Goal: Transaction & Acquisition: Purchase product/service

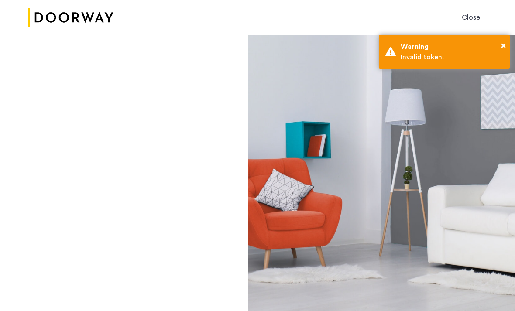
click at [497, 41] on div "× Warning Invalid token." at bounding box center [444, 52] width 131 height 34
click at [473, 23] on button "Close" at bounding box center [471, 17] width 32 height 17
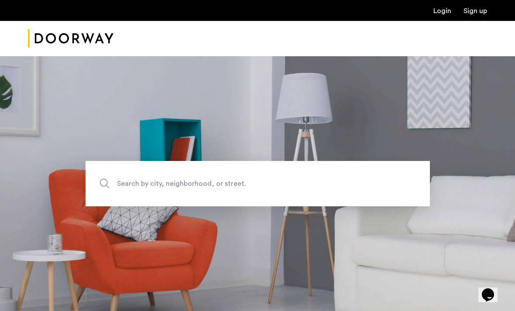
click at [439, 14] on link "Login" at bounding box center [443, 10] width 18 height 7
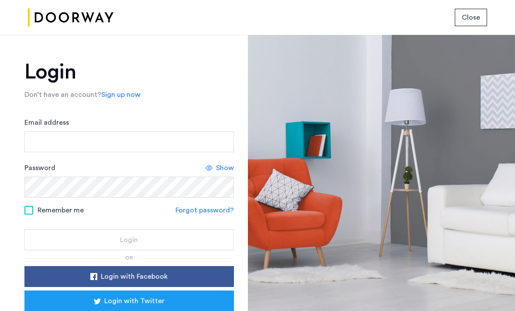
scroll to position [1, 0]
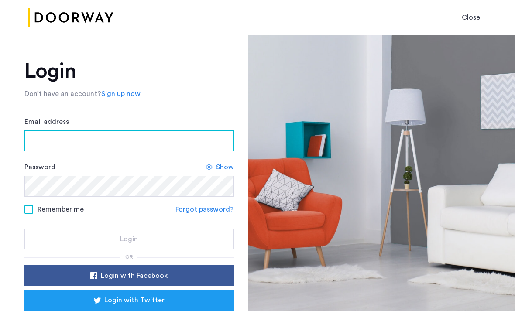
click at [35, 143] on input "Email address" at bounding box center [129, 141] width 210 height 21
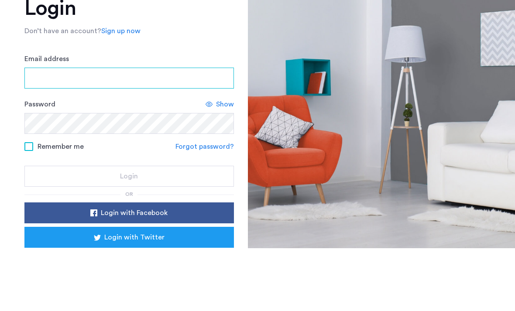
type input "**********"
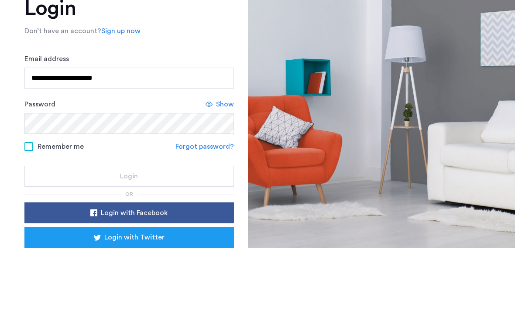
click at [129, 229] on button "Login" at bounding box center [129, 239] width 210 height 21
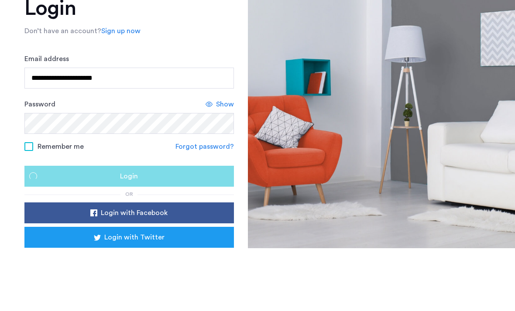
scroll to position [29, 0]
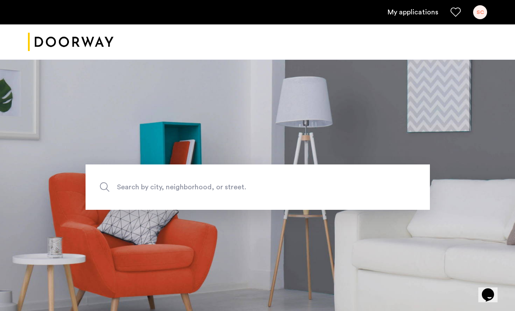
click at [474, 16] on link "SC" at bounding box center [481, 12] width 14 height 14
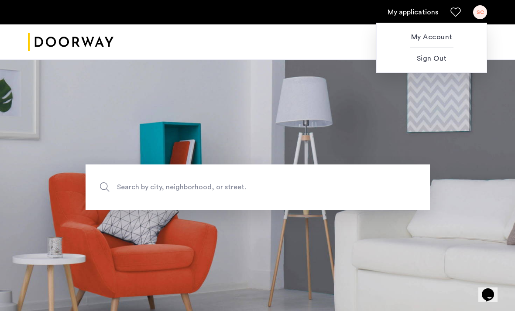
click at [442, 39] on span "My Account" at bounding box center [432, 37] width 96 height 10
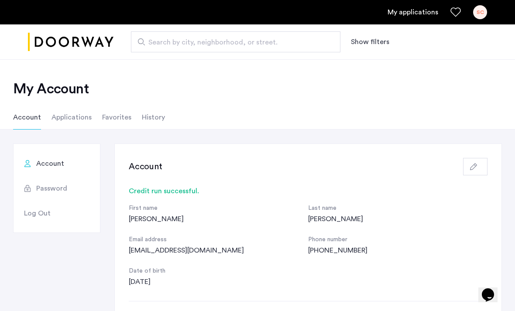
click at [474, 173] on button "button" at bounding box center [475, 166] width 24 height 17
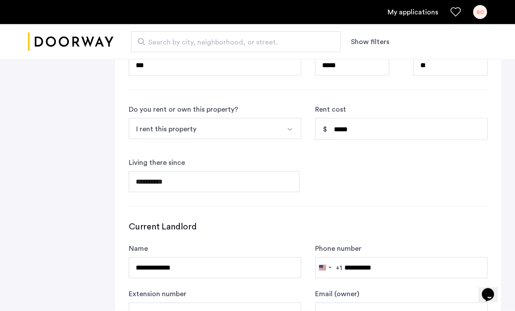
click at [290, 190] on span "Open calendar" at bounding box center [290, 181] width 21 height 21
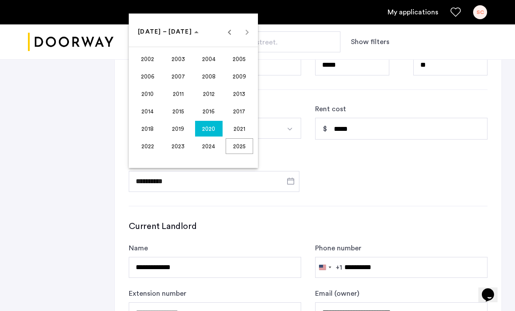
click at [216, 137] on span "2020" at bounding box center [209, 129] width 28 height 16
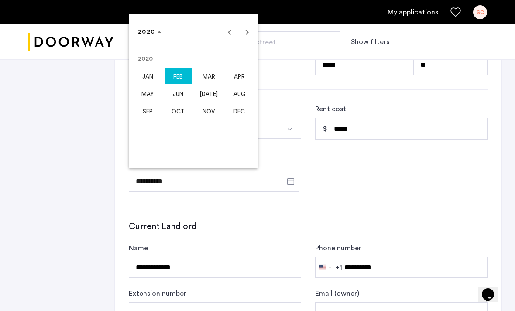
click at [232, 41] on span "Previous year" at bounding box center [229, 31] width 17 height 17
click at [142, 42] on span "Choose date" at bounding box center [150, 31] width 30 height 21
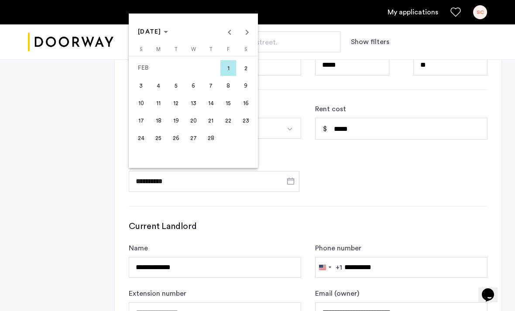
click at [166, 42] on span "Choose month and year" at bounding box center [153, 31] width 37 height 21
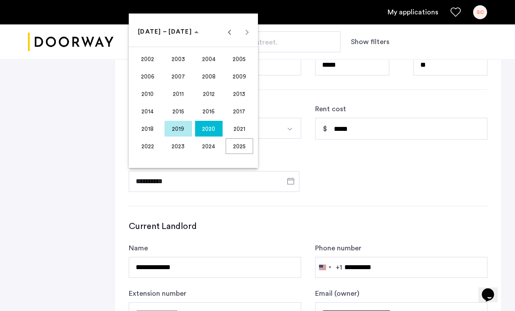
click at [211, 154] on span "2024" at bounding box center [209, 146] width 28 height 16
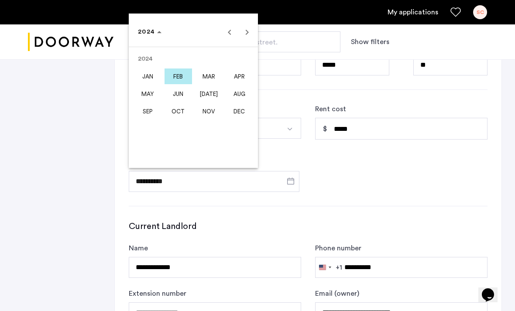
click at [183, 102] on span "JUN" at bounding box center [179, 94] width 28 height 16
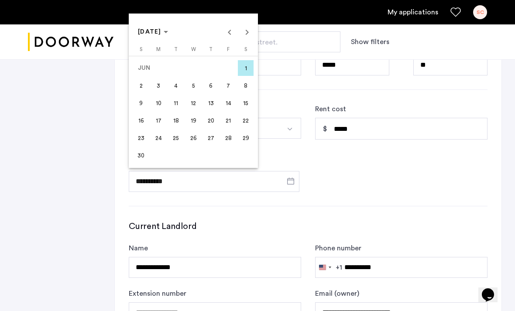
click at [245, 76] on span "1" at bounding box center [246, 68] width 16 height 16
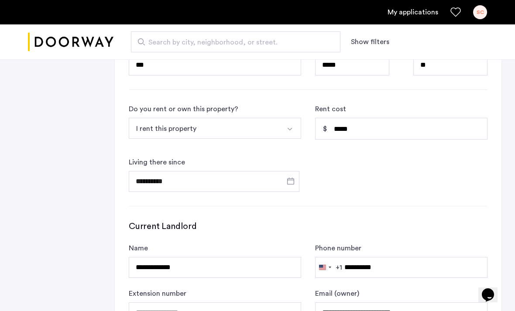
type input "**********"
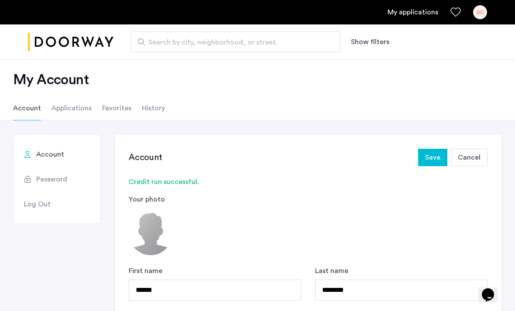
scroll to position [0, 0]
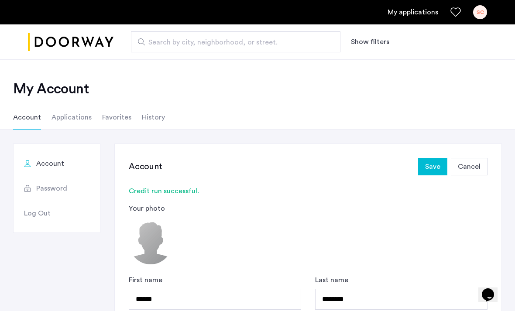
click at [438, 171] on span "Save" at bounding box center [432, 167] width 15 height 10
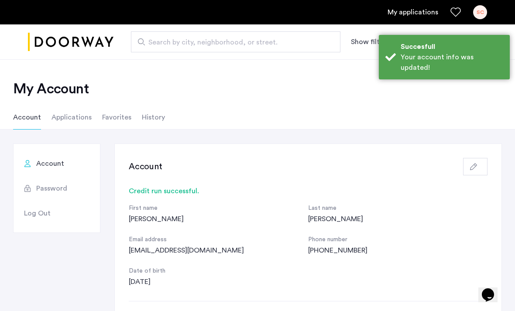
click at [72, 115] on li "Applications" at bounding box center [72, 117] width 40 height 24
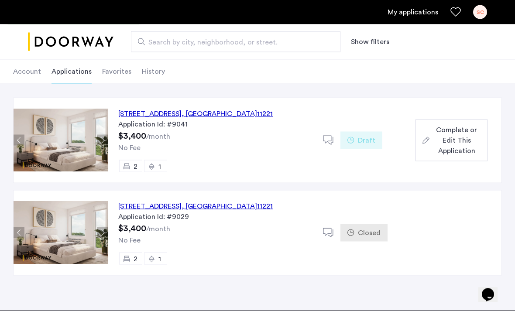
scroll to position [46, 0]
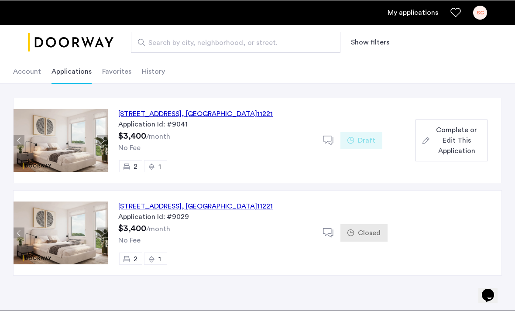
click at [461, 145] on span "Complete or Edit This Application" at bounding box center [457, 139] width 48 height 31
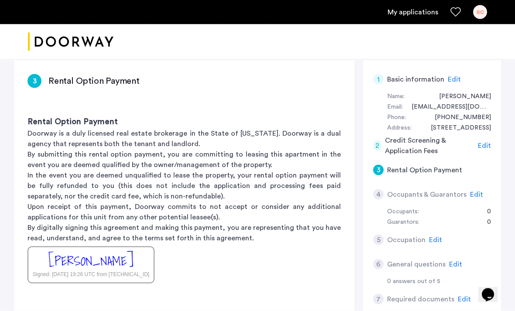
scroll to position [58, 0]
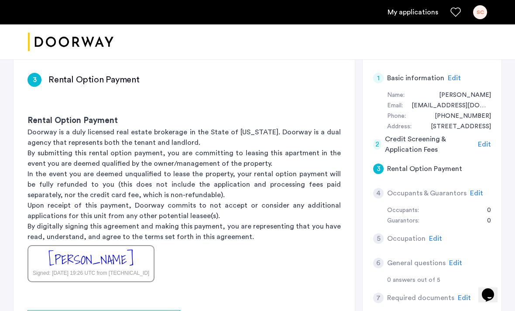
click at [49, 162] on p "By submitting this rental option payment, you are committing to leasing this ap…" at bounding box center [185, 158] width 314 height 21
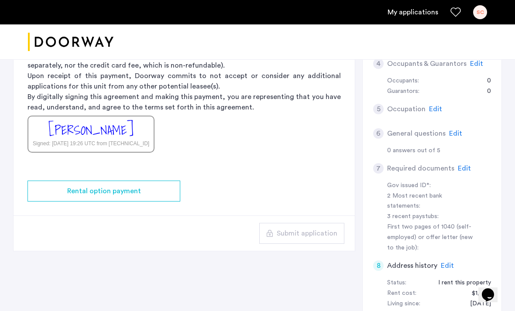
scroll to position [190, 0]
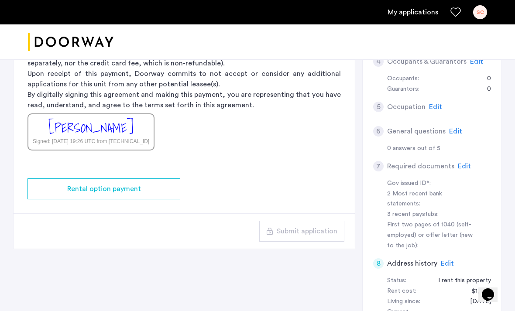
click at [41, 187] on div "Rental option payment" at bounding box center [104, 189] width 139 height 10
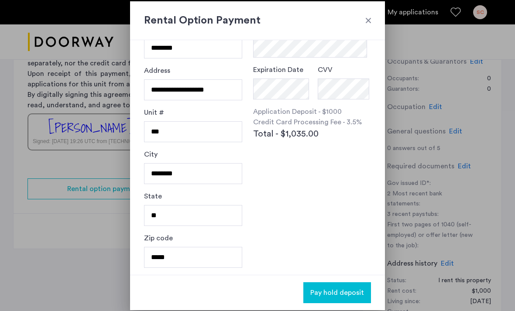
scroll to position [73, 0]
click at [369, 21] on div at bounding box center [368, 20] width 9 height 9
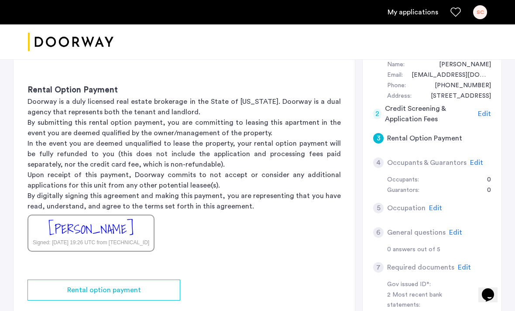
scroll to position [0, 0]
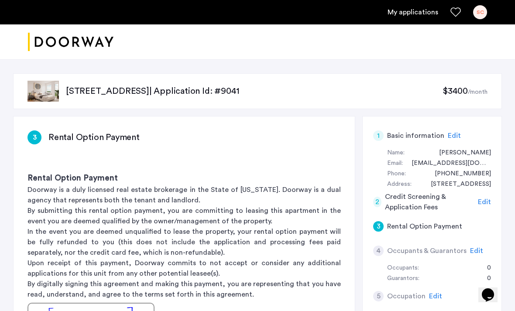
click at [38, 83] on img at bounding box center [43, 91] width 31 height 21
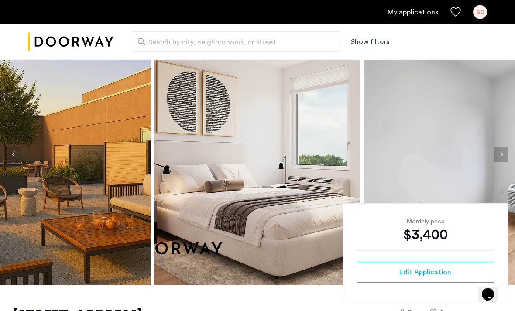
scroll to position [25, 0]
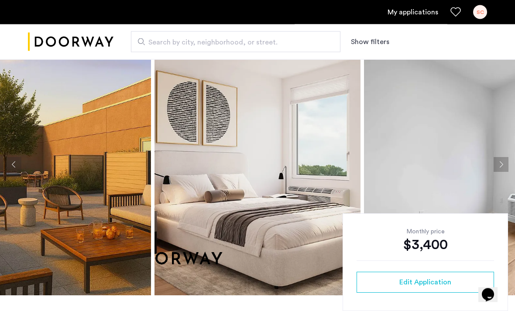
click at [500, 171] on button "Next apartment" at bounding box center [501, 165] width 15 height 15
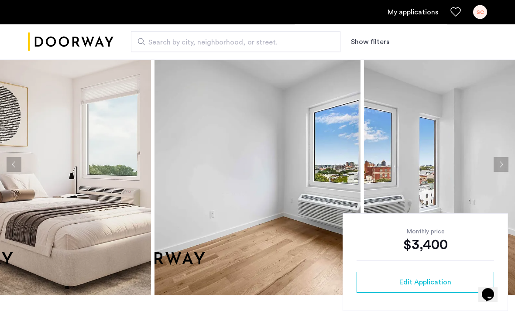
click at [500, 172] on button "Next apartment" at bounding box center [501, 165] width 15 height 15
click at [498, 177] on img at bounding box center [467, 165] width 206 height 262
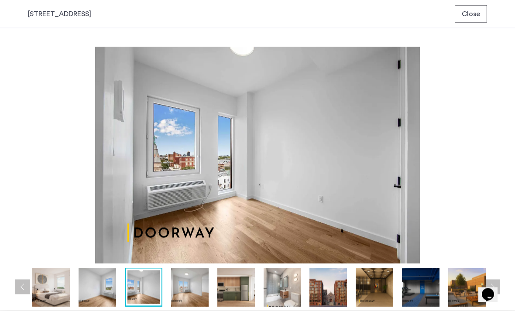
scroll to position [0, 0]
click at [504, 142] on div "prev next prev next" at bounding box center [257, 169] width 515 height 283
click at [374, 295] on img at bounding box center [375, 287] width 38 height 39
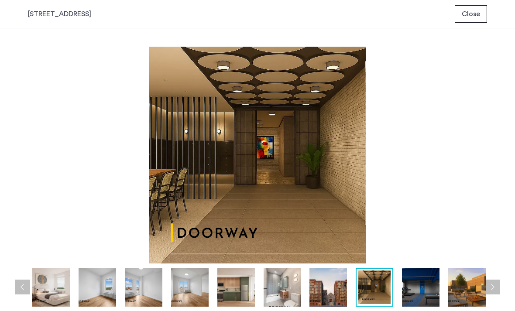
click at [412, 294] on img at bounding box center [421, 287] width 38 height 39
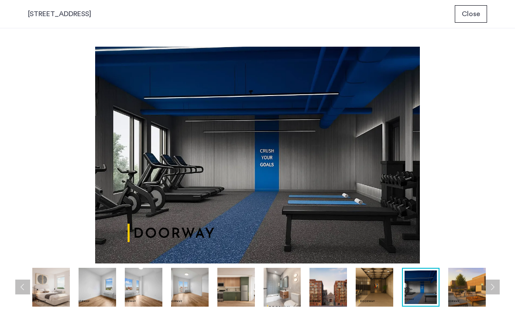
click at [411, 288] on img at bounding box center [421, 288] width 32 height 34
click at [476, 280] on img at bounding box center [468, 287] width 38 height 39
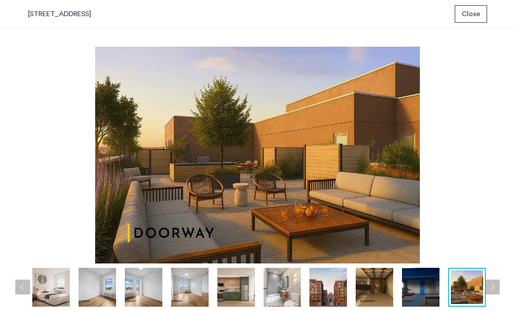
click at [499, 292] on button "Next apartment" at bounding box center [492, 287] width 15 height 15
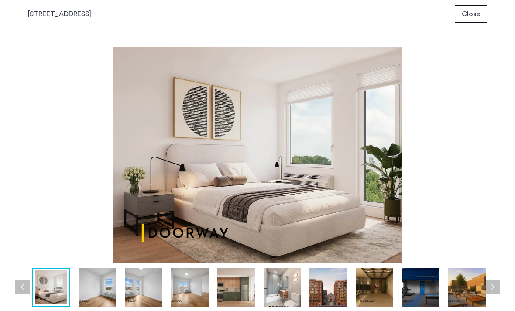
click at [21, 289] on button "Previous apartment" at bounding box center [22, 287] width 15 height 15
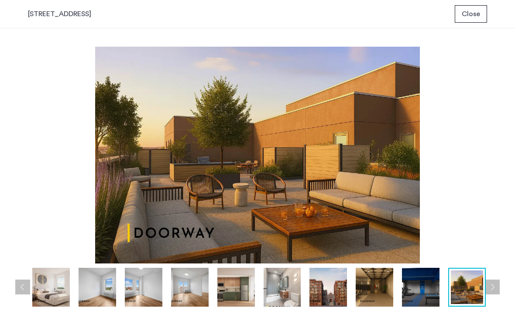
click at [236, 180] on img at bounding box center [258, 155] width 460 height 217
click at [426, 297] on img at bounding box center [421, 287] width 38 height 39
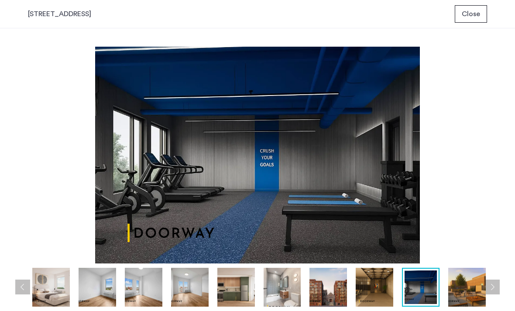
click at [497, 293] on button "Next apartment" at bounding box center [492, 287] width 15 height 15
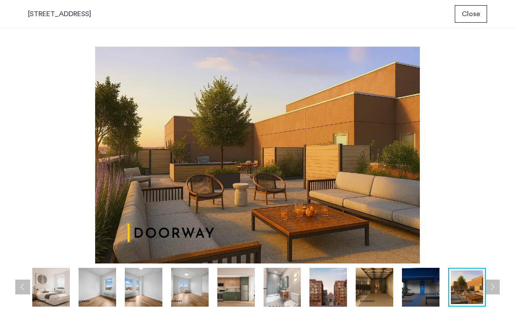
click at [494, 293] on button "Next apartment" at bounding box center [492, 287] width 15 height 15
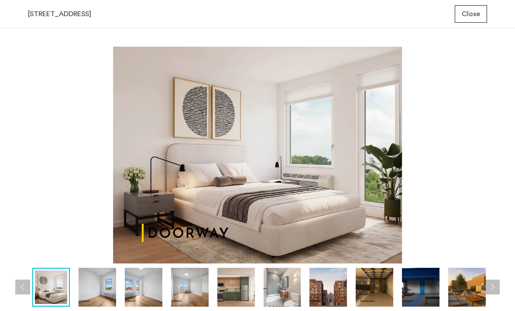
click at [490, 290] on button "Next apartment" at bounding box center [492, 287] width 15 height 15
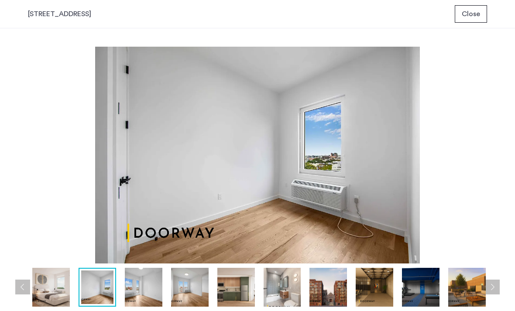
click at [477, 16] on span "Close" at bounding box center [471, 14] width 18 height 10
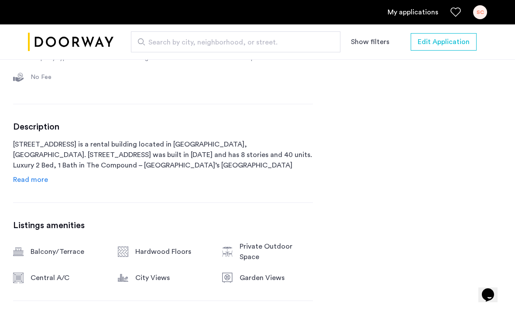
scroll to position [384, 0]
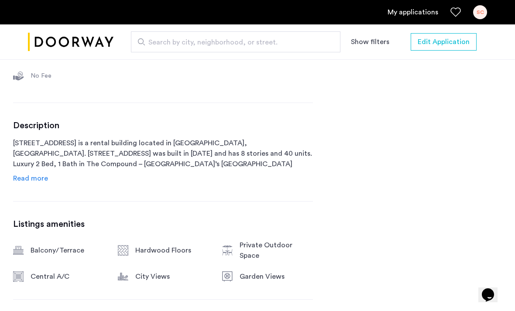
click at [26, 182] on span "Read more" at bounding box center [30, 178] width 35 height 7
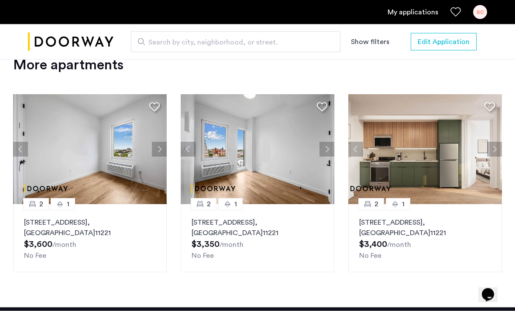
scroll to position [1312, 0]
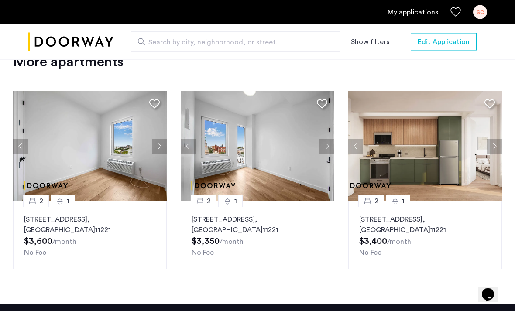
click at [466, 158] on img at bounding box center [426, 147] width 154 height 110
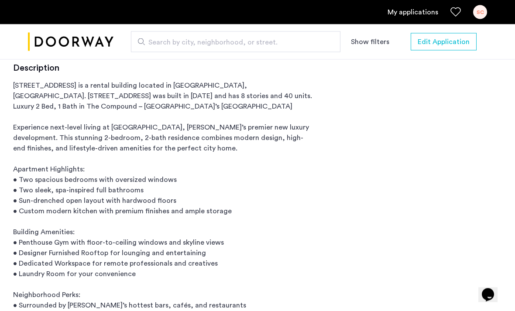
scroll to position [442, 0]
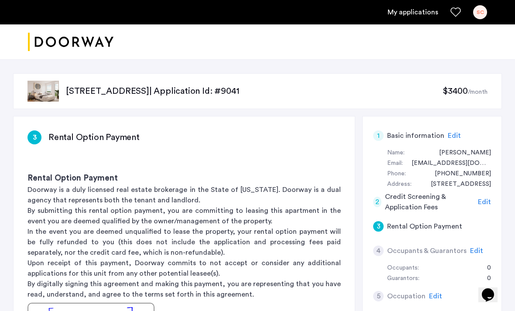
click at [40, 91] on img at bounding box center [43, 91] width 31 height 21
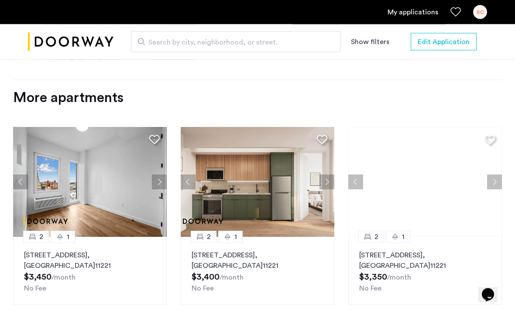
scroll to position [1056, 0]
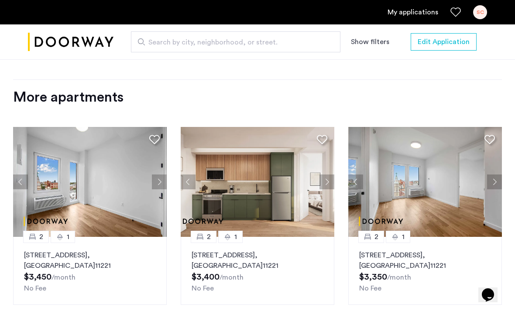
click at [155, 177] on button "Next apartment" at bounding box center [159, 182] width 15 height 15
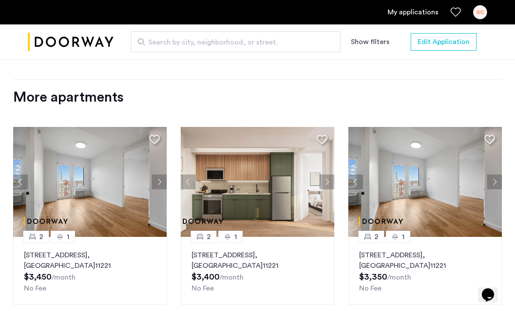
click at [160, 164] on img at bounding box center [90, 182] width 154 height 110
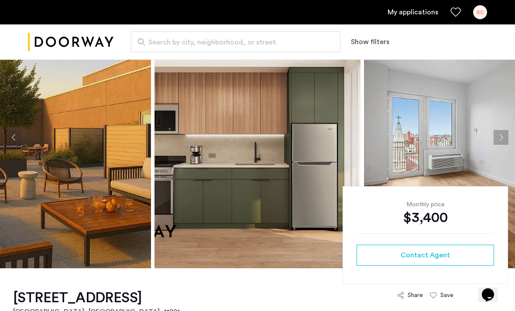
scroll to position [60, 0]
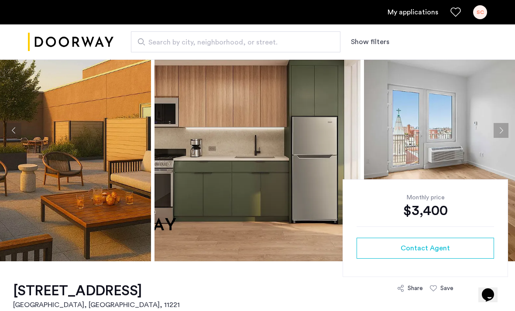
click at [501, 132] on button "Next apartment" at bounding box center [501, 130] width 15 height 15
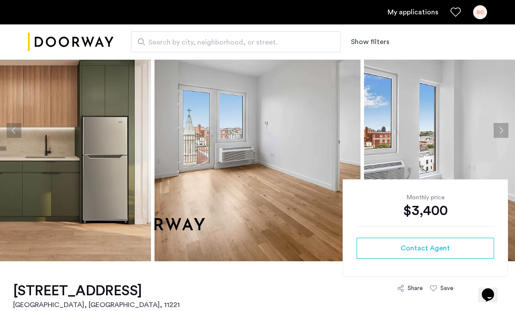
click at [496, 130] on button "Next apartment" at bounding box center [501, 130] width 15 height 15
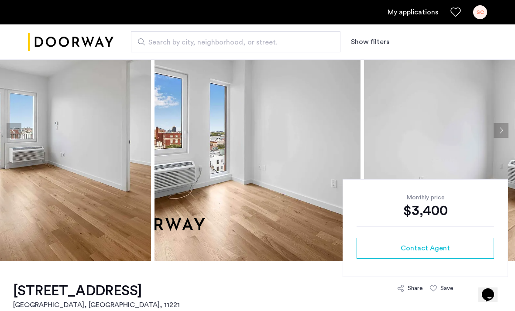
click at [493, 136] on img at bounding box center [467, 131] width 206 height 262
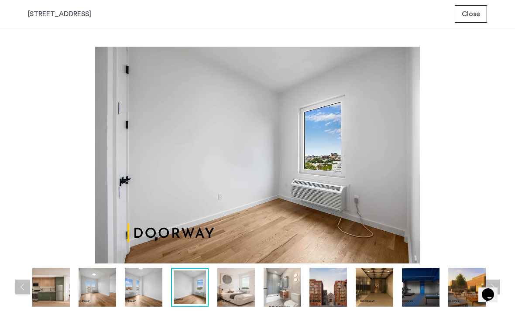
click at [500, 104] on div "prev next prev next" at bounding box center [257, 169] width 515 height 283
click at [96, 287] on img at bounding box center [98, 287] width 38 height 39
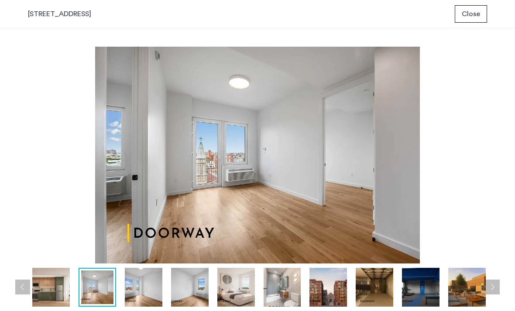
click at [140, 299] on img at bounding box center [144, 287] width 38 height 39
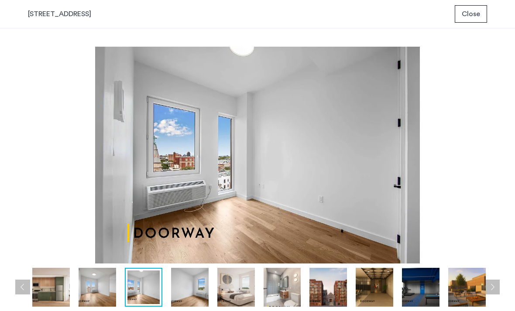
click at [474, 17] on span "Close" at bounding box center [471, 14] width 18 height 10
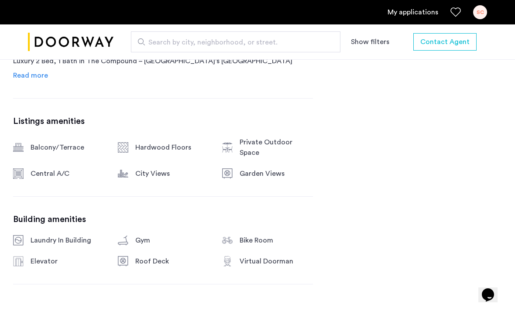
scroll to position [523, 0]
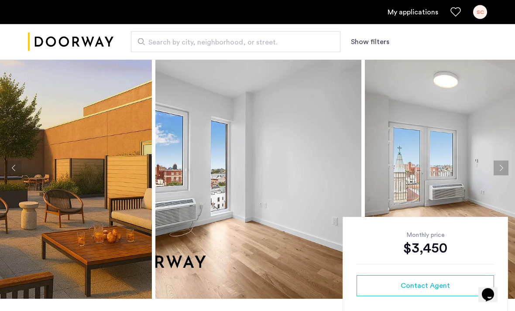
scroll to position [21, 0]
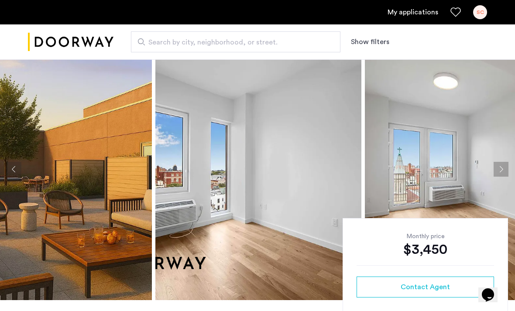
click at [506, 170] on button "Next apartment" at bounding box center [501, 169] width 15 height 15
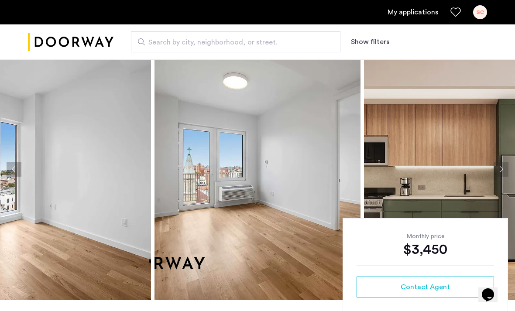
click at [488, 172] on img at bounding box center [467, 169] width 206 height 262
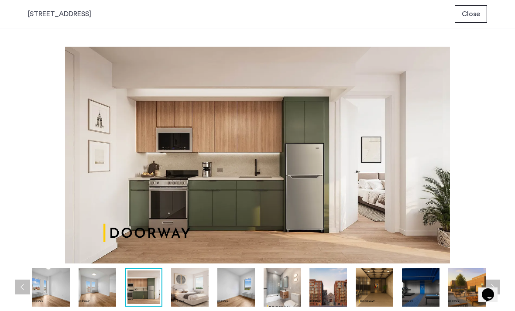
scroll to position [0, 0]
click at [472, 22] on button "Close" at bounding box center [471, 13] width 32 height 17
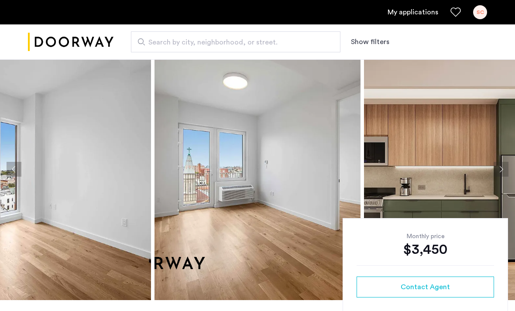
scroll to position [21, 0]
